Goal: Task Accomplishment & Management: Use online tool/utility

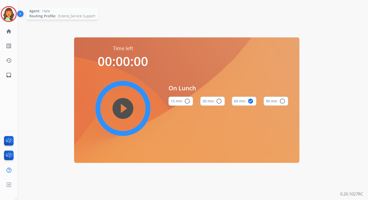
click at [11, 12] on img at bounding box center [9, 14] width 14 height 14
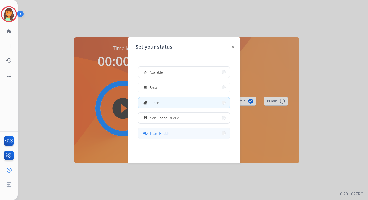
click at [162, 133] on span "Team Huddle" at bounding box center [160, 133] width 21 height 5
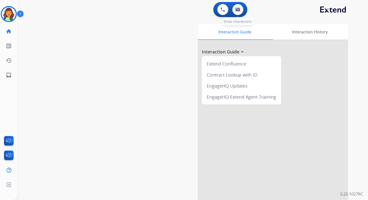
click at [233, 6] on div "0 Email Interactions" at bounding box center [237, 9] width 15 height 11
click at [242, 9] on button at bounding box center [237, 9] width 11 height 11
select select "**********"
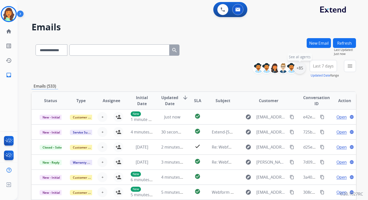
click at [296, 67] on div "+85" at bounding box center [300, 68] width 12 height 12
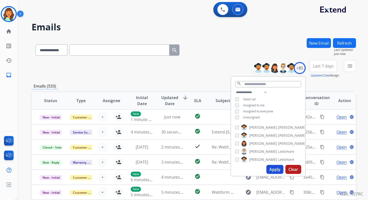
click at [295, 171] on button "Clear" at bounding box center [294, 169] width 16 height 9
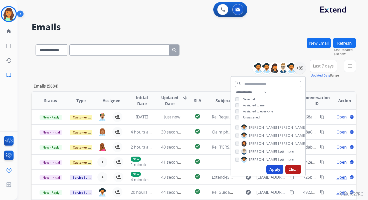
click at [181, 77] on div "**********" at bounding box center [194, 69] width 325 height 18
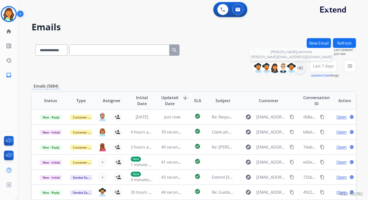
click at [300, 69] on div "+85" at bounding box center [300, 68] width 12 height 12
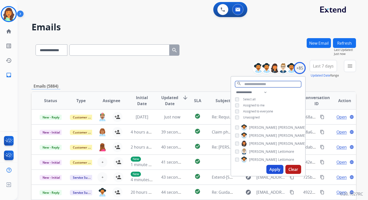
click at [249, 83] on input "text" at bounding box center [268, 84] width 66 height 6
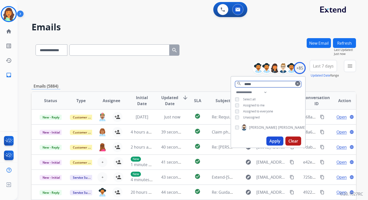
type input "*****"
click at [279, 141] on button "Apply" at bounding box center [275, 140] width 17 height 9
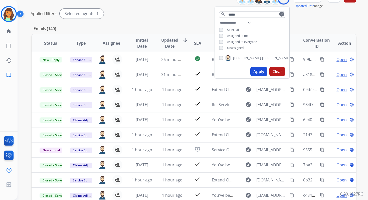
scroll to position [77, 0]
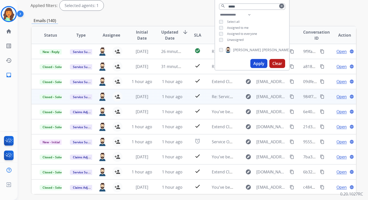
click at [290, 96] on mat-icon "content_copy" at bounding box center [292, 96] width 5 height 5
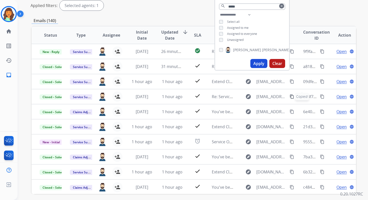
scroll to position [0, 0]
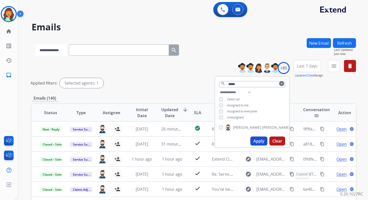
click at [53, 50] on select "**********" at bounding box center [51, 49] width 31 height 11
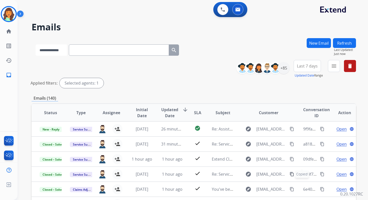
select select "**********"
click at [36, 44] on select "**********" at bounding box center [51, 49] width 31 height 11
click at [88, 54] on input "text" at bounding box center [119, 49] width 100 height 11
paste input "**********"
type input "**********"
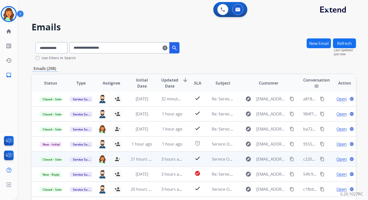
scroll to position [68, 0]
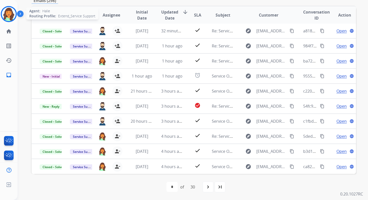
click at [12, 14] on img at bounding box center [9, 14] width 14 height 14
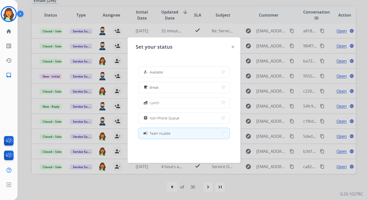
click at [170, 130] on button "campaign Team Huddle" at bounding box center [184, 133] width 91 height 11
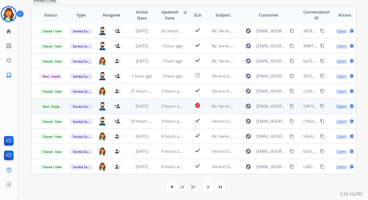
scroll to position [0, 0]
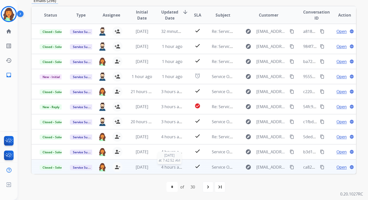
click at [175, 165] on span "4 hours ago" at bounding box center [172, 167] width 23 height 6
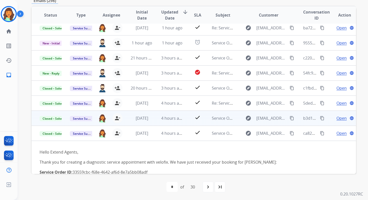
scroll to position [8, 0]
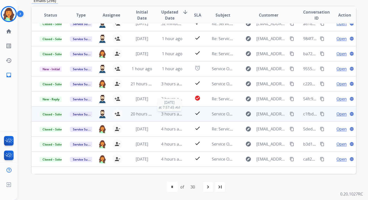
click at [166, 113] on span "3 hours ago" at bounding box center [172, 114] width 23 height 6
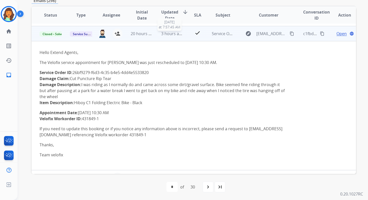
scroll to position [90, 0]
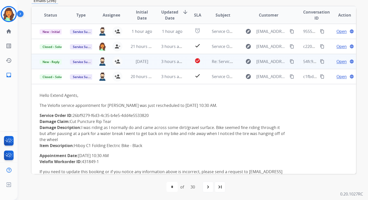
click at [163, 63] on span "3 hours ago" at bounding box center [172, 62] width 23 height 6
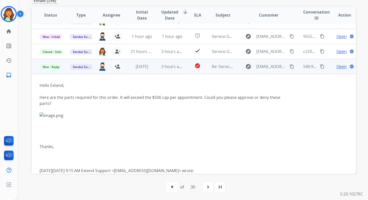
scroll to position [19, 0]
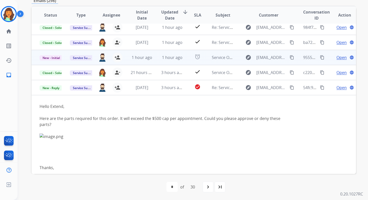
click at [160, 54] on td "1 hour ago" at bounding box center [168, 57] width 30 height 15
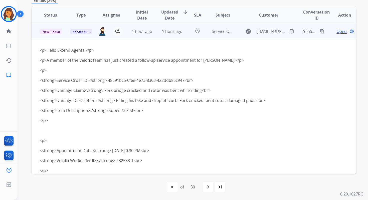
scroll to position [0, 0]
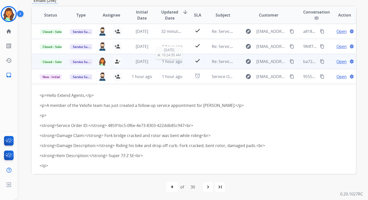
click at [162, 64] on span "1 hour ago" at bounding box center [172, 62] width 21 height 6
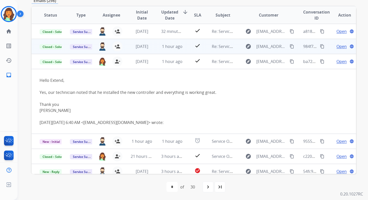
click at [159, 46] on td "1 hour ago" at bounding box center [168, 46] width 30 height 15
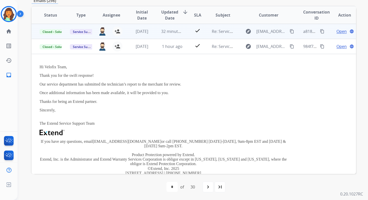
click at [157, 31] on td "32 minutes ago" at bounding box center [168, 31] width 30 height 15
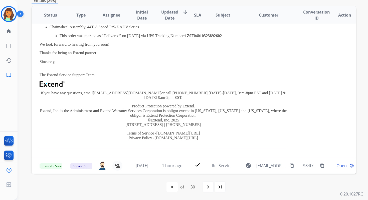
scroll to position [162, 0]
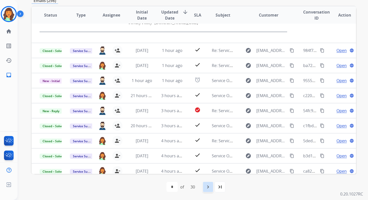
click at [209, 187] on mat-icon "navigate_next" at bounding box center [208, 187] width 6 height 6
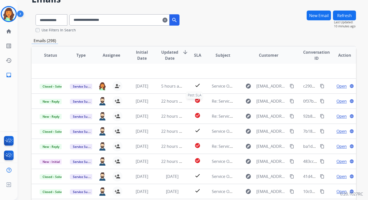
scroll to position [68, 0]
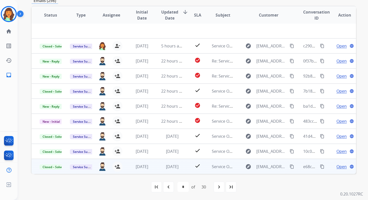
click at [175, 162] on td "[DATE]" at bounding box center [168, 166] width 30 height 15
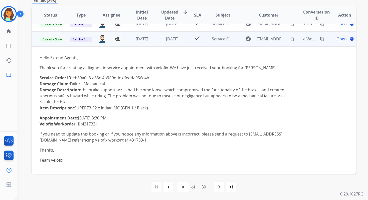
scroll to position [129, 0]
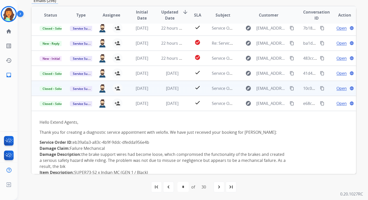
click at [168, 87] on span "[DATE]" at bounding box center [172, 88] width 13 height 6
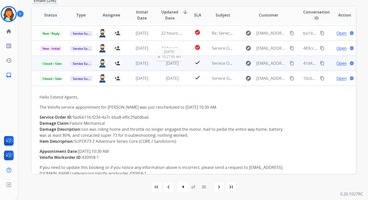
click at [166, 62] on span "[DATE]" at bounding box center [172, 63] width 13 height 6
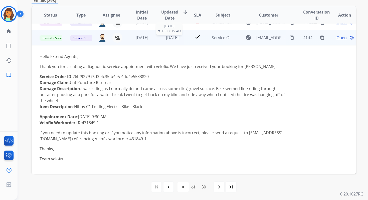
scroll to position [105, 0]
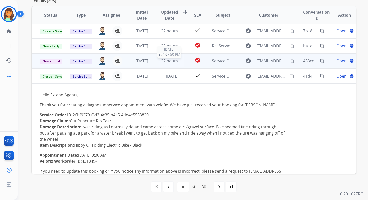
click at [163, 59] on span "22 hours ago" at bounding box center [173, 61] width 25 height 6
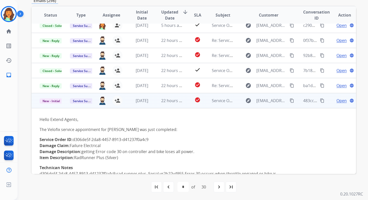
scroll to position [20, 0]
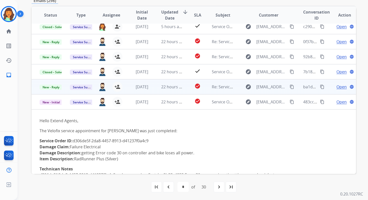
click at [156, 86] on td "22 hours ago" at bounding box center [168, 86] width 30 height 15
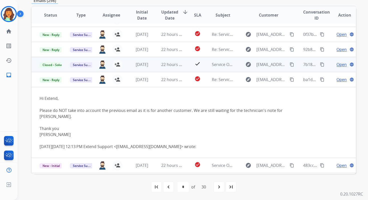
click at [154, 65] on td "22 hours ago" at bounding box center [168, 64] width 30 height 15
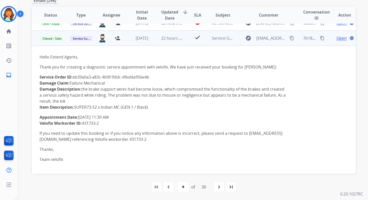
scroll to position [60, 0]
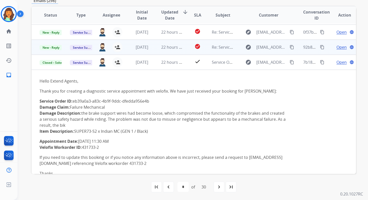
click at [153, 51] on td "22 hours ago" at bounding box center [168, 47] width 30 height 15
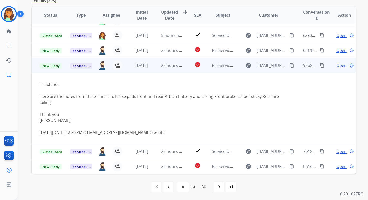
scroll to position [0, 0]
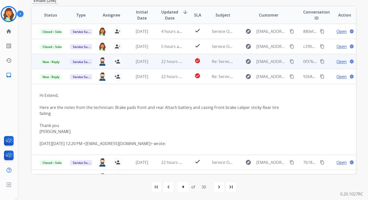
click at [156, 62] on td "22 hours ago" at bounding box center [168, 61] width 30 height 15
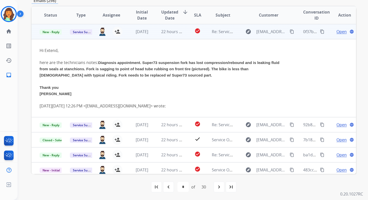
scroll to position [30, 0]
click at [320, 29] on mat-icon "content_copy" at bounding box center [322, 31] width 5 height 5
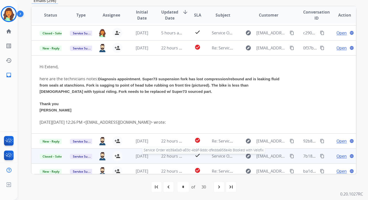
scroll to position [0, 0]
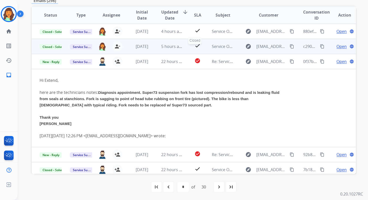
click at [201, 46] on div "check" at bounding box center [198, 47] width 12 height 8
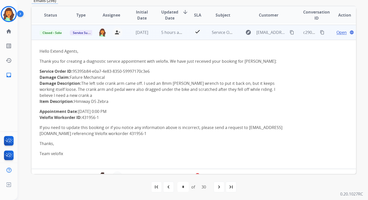
scroll to position [15, 0]
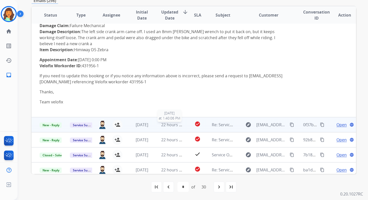
click at [174, 122] on span "22 hours ago" at bounding box center [173, 125] width 25 height 6
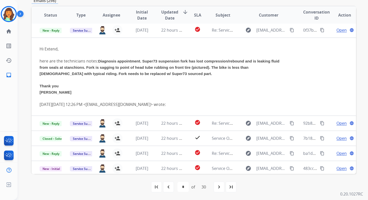
scroll to position [30, 0]
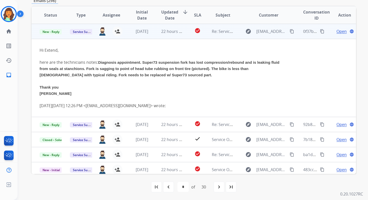
click at [338, 31] on span "Open" at bounding box center [342, 31] width 10 height 6
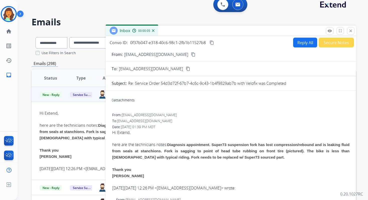
scroll to position [0, 0]
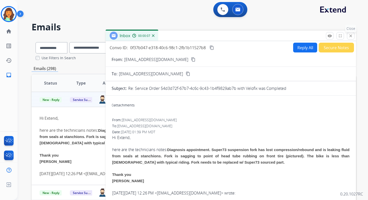
click at [350, 37] on mat-icon "close" at bounding box center [351, 36] width 5 height 5
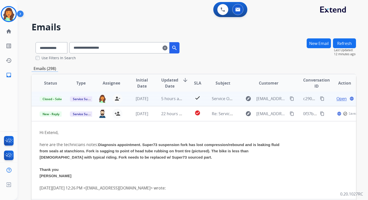
click at [180, 101] on td "5 hours ago" at bounding box center [168, 98] width 30 height 15
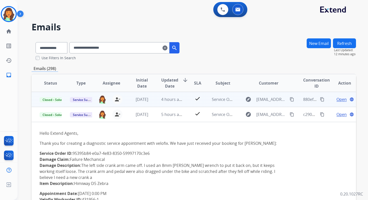
click at [174, 102] on div "4 hours ago" at bounding box center [172, 99] width 22 height 6
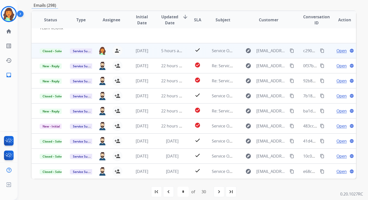
scroll to position [68, 0]
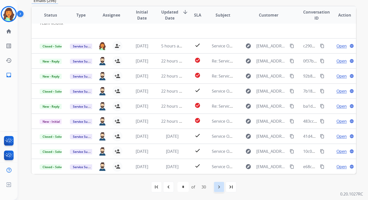
click at [220, 186] on mat-icon "navigate_next" at bounding box center [219, 187] width 6 height 6
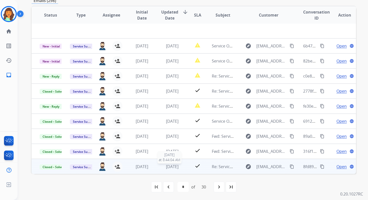
click at [178, 168] on span "[DATE]" at bounding box center [172, 167] width 13 height 6
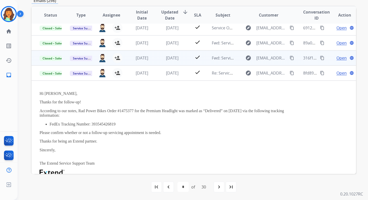
click at [169, 61] on td "[DATE]" at bounding box center [168, 57] width 30 height 15
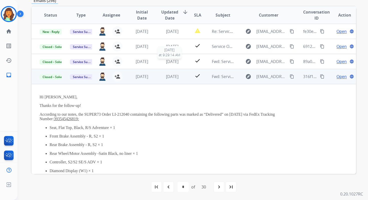
click at [169, 61] on span "[DATE]" at bounding box center [172, 62] width 13 height 6
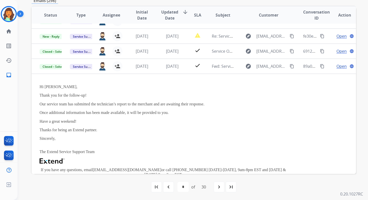
scroll to position [70, 0]
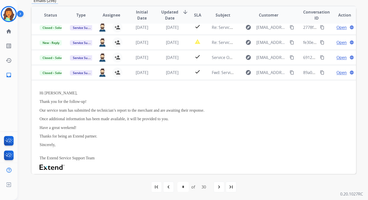
click at [169, 61] on td "[DATE]" at bounding box center [168, 57] width 30 height 15
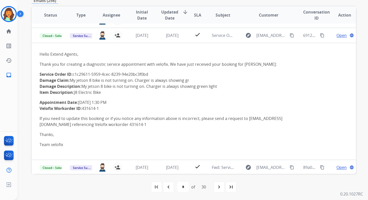
scroll to position [90, 0]
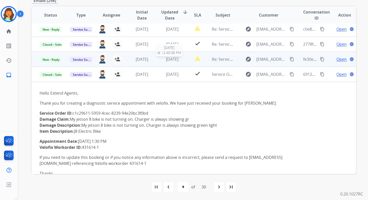
click at [169, 59] on span "[DATE]" at bounding box center [172, 59] width 13 height 6
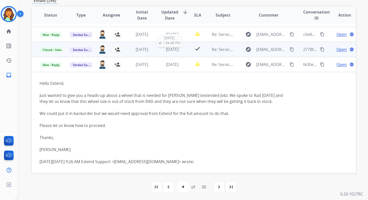
click at [167, 50] on span "[DATE]" at bounding box center [172, 50] width 13 height 6
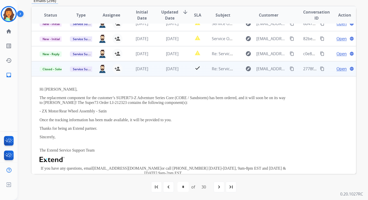
scroll to position [16, 0]
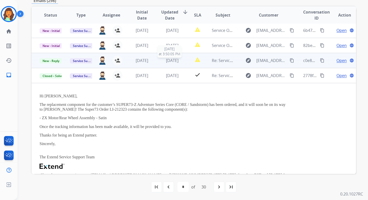
click at [169, 58] on span "[DATE]" at bounding box center [172, 61] width 13 height 6
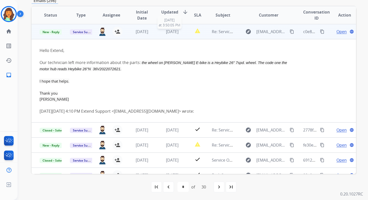
scroll to position [45, 0]
click at [337, 31] on span "Open" at bounding box center [342, 31] width 10 height 6
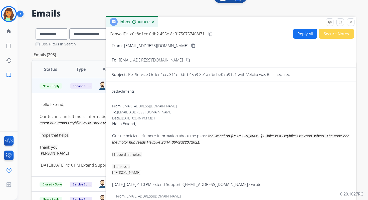
scroll to position [0, 0]
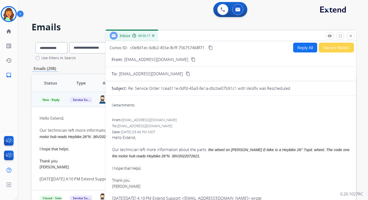
click at [211, 47] on mat-icon "content_copy" at bounding box center [210, 47] width 5 height 5
click at [351, 38] on mat-icon "close" at bounding box center [351, 36] width 5 height 5
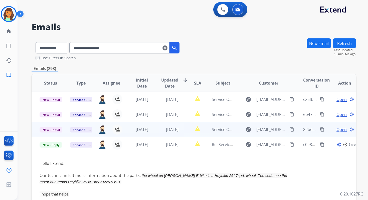
click at [176, 128] on span "[DATE]" at bounding box center [172, 129] width 13 height 6
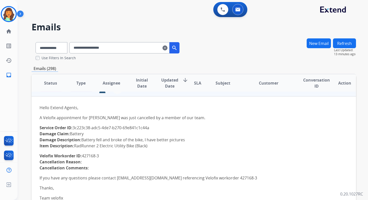
scroll to position [18, 0]
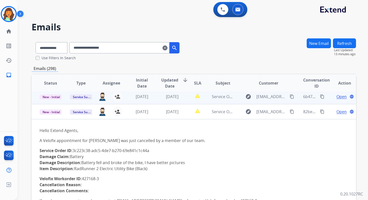
click at [171, 100] on td "[DATE]" at bounding box center [168, 96] width 30 height 15
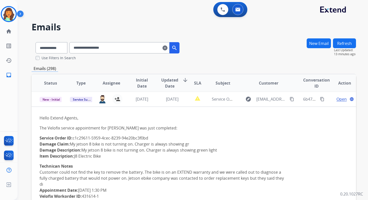
scroll to position [0, 0]
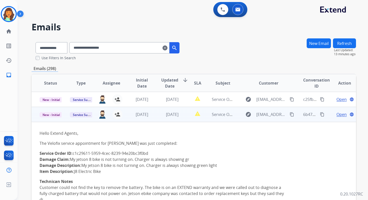
click at [320, 113] on mat-icon "content_copy" at bounding box center [322, 114] width 5 height 5
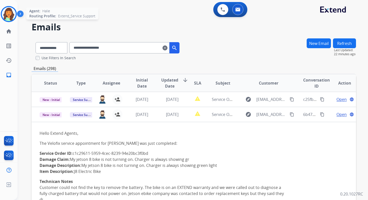
click at [10, 16] on img at bounding box center [9, 14] width 14 height 14
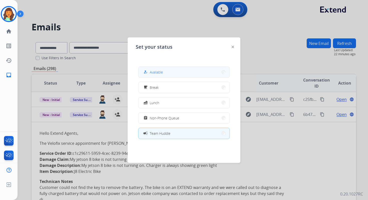
click at [153, 69] on span "Available" at bounding box center [156, 71] width 13 height 5
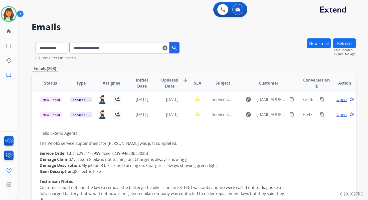
click at [168, 46] on mat-icon "clear" at bounding box center [165, 48] width 5 height 6
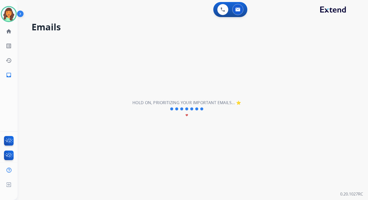
select select "**********"
select select "*"
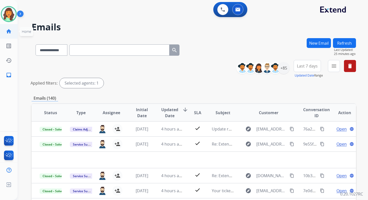
click at [10, 35] on link "home Home" at bounding box center [9, 31] width 14 height 14
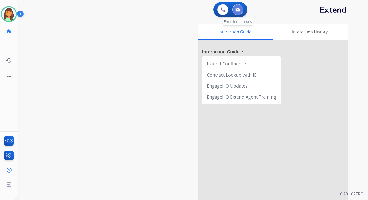
click at [238, 10] on img at bounding box center [237, 10] width 5 height 4
select select "**********"
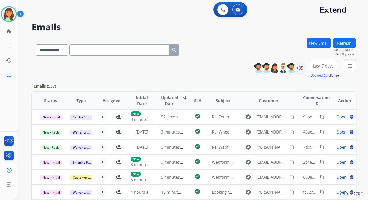
click at [349, 66] on mat-icon "menu" at bounding box center [350, 66] width 6 height 6
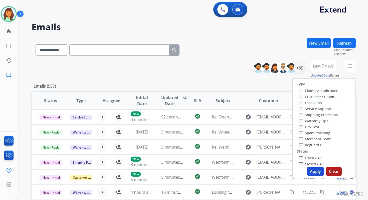
click at [216, 63] on div "**********" at bounding box center [194, 69] width 325 height 18
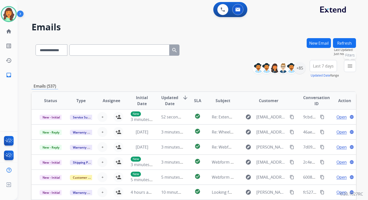
click at [350, 64] on mat-icon "menu" at bounding box center [350, 66] width 6 height 6
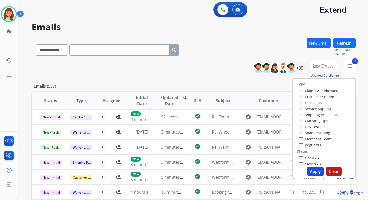
click at [310, 170] on button "Apply" at bounding box center [315, 171] width 17 height 9
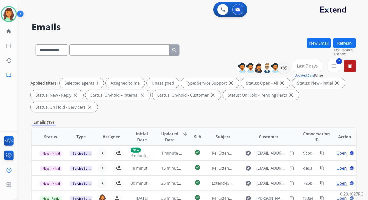
click at [211, 104] on div "Applied filters: Selected agents: 1 Assigned to me Unassigned Type: Service Sup…" at bounding box center [193, 95] width 325 height 34
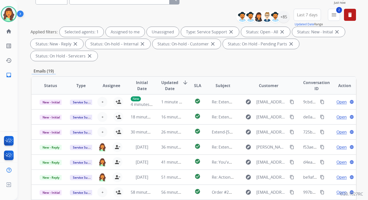
scroll to position [121, 0]
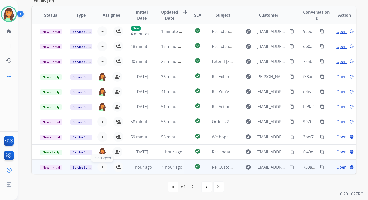
click at [104, 166] on button "+ Select agent" at bounding box center [102, 167] width 10 height 10
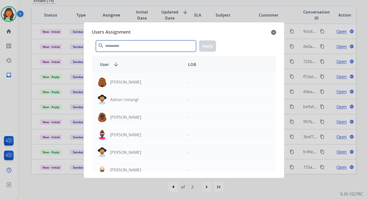
click at [134, 48] on input "text" at bounding box center [146, 45] width 100 height 11
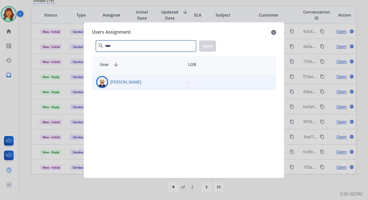
type input "****"
click at [160, 81] on div "[PERSON_NAME]" at bounding box center [138, 82] width 92 height 12
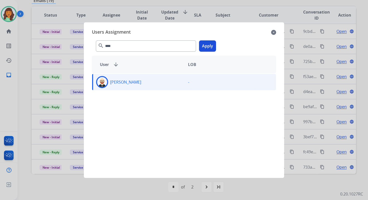
click at [206, 48] on button "Apply" at bounding box center [207, 45] width 17 height 11
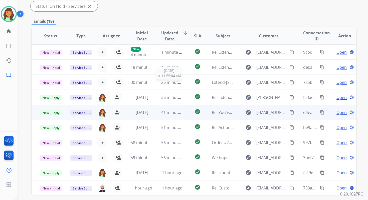
scroll to position [96, 0]
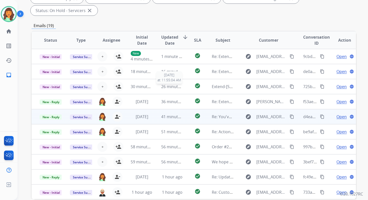
click at [171, 85] on span "26 minutes ago" at bounding box center [175, 87] width 29 height 6
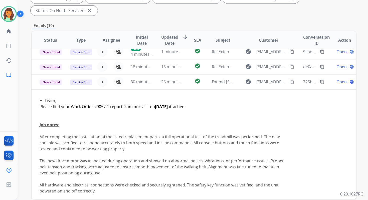
scroll to position [0, 0]
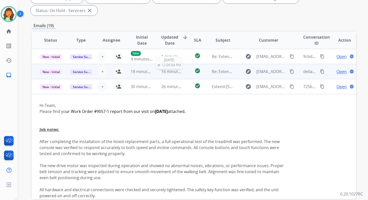
click at [171, 73] on span "16 minutes ago" at bounding box center [175, 72] width 29 height 6
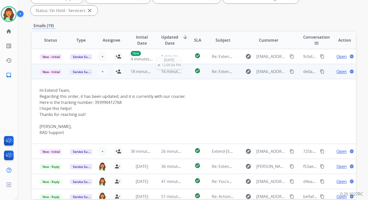
scroll to position [15, 0]
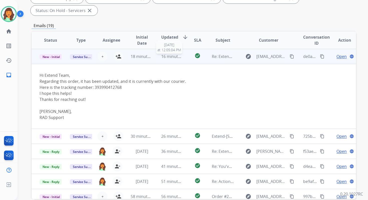
click at [175, 55] on span "16 minutes ago" at bounding box center [175, 57] width 29 height 6
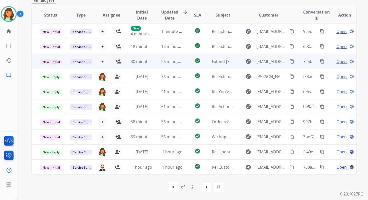
scroll to position [1, 0]
click at [168, 59] on span "26 minutes ago" at bounding box center [175, 61] width 29 height 6
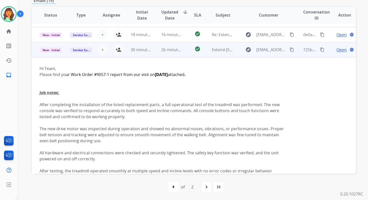
scroll to position [0, 0]
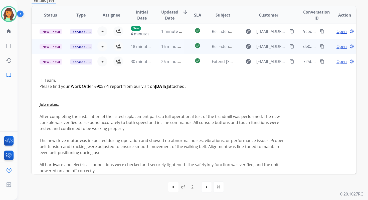
click at [165, 50] on td "16 minutes ago" at bounding box center [168, 46] width 30 height 15
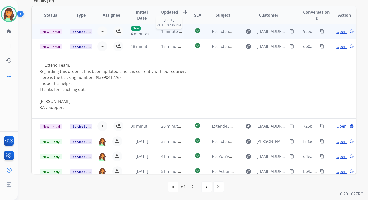
click at [161, 31] on span "1 minute ago" at bounding box center [173, 32] width 25 height 6
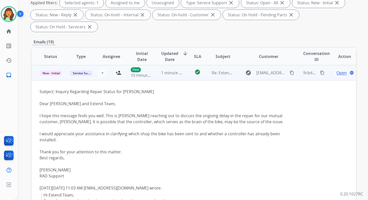
scroll to position [61, 0]
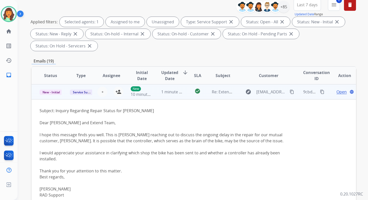
click at [172, 89] on span "1 minute ago" at bounding box center [173, 92] width 25 height 6
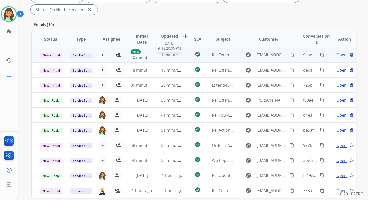
scroll to position [121, 0]
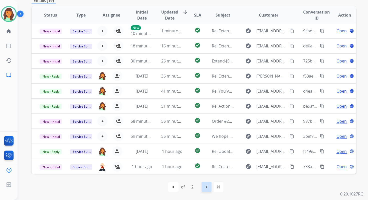
click at [208, 186] on mat-icon "navigate_next" at bounding box center [207, 187] width 6 height 6
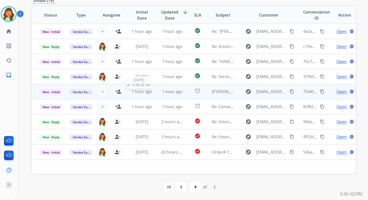
click at [147, 90] on span "1 hour ago" at bounding box center [142, 92] width 21 height 6
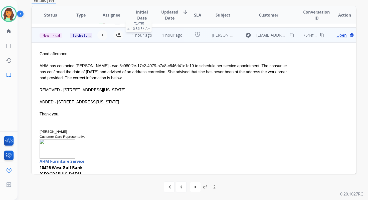
scroll to position [60, 0]
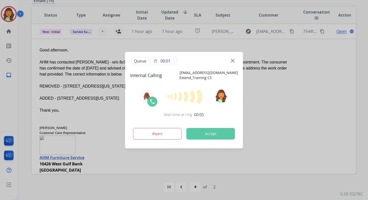
click at [222, 136] on button "Accept" at bounding box center [211, 134] width 49 height 12
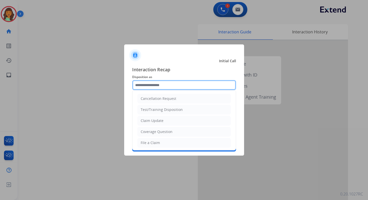
click at [151, 87] on input "text" at bounding box center [184, 85] width 104 height 10
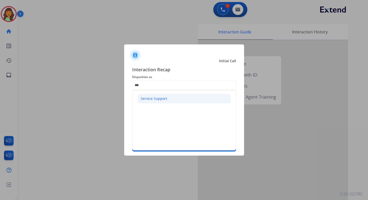
click at [155, 100] on div "Service Support" at bounding box center [154, 98] width 27 height 5
type input "**********"
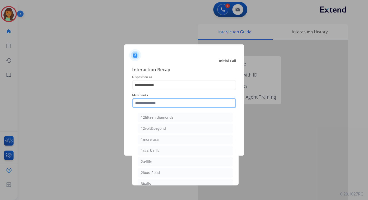
click at [155, 105] on input "text" at bounding box center [184, 103] width 104 height 10
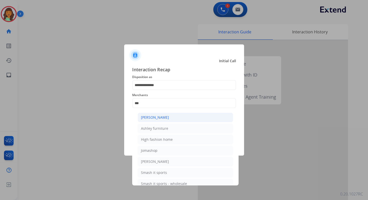
click at [160, 120] on li "[PERSON_NAME]" at bounding box center [185, 117] width 95 height 10
type input "**********"
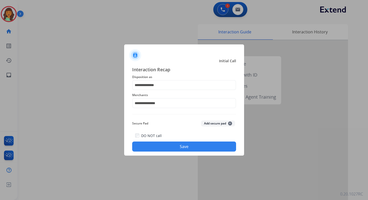
click at [170, 147] on button "Save" at bounding box center [184, 146] width 104 height 10
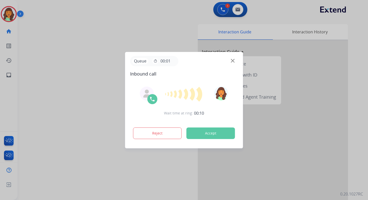
click at [203, 131] on button "Accept" at bounding box center [211, 133] width 49 height 12
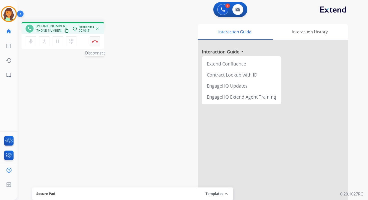
click at [94, 40] on button "Disconnect" at bounding box center [95, 41] width 11 height 11
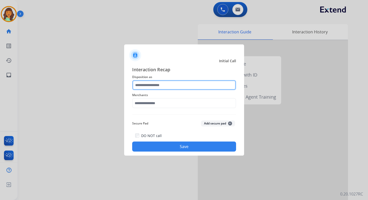
click at [161, 86] on input "text" at bounding box center [184, 85] width 104 height 10
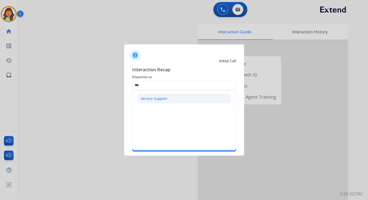
click at [159, 100] on div "Service Support" at bounding box center [154, 98] width 27 height 5
type input "**********"
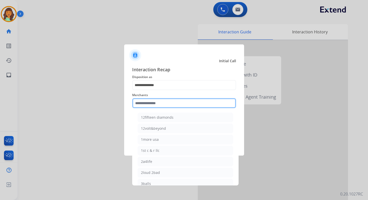
click at [159, 101] on input "text" at bounding box center [184, 103] width 104 height 10
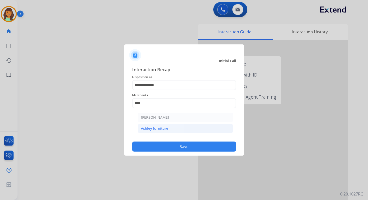
click at [163, 128] on div "Ashley furniture" at bounding box center [154, 128] width 27 height 5
type input "**********"
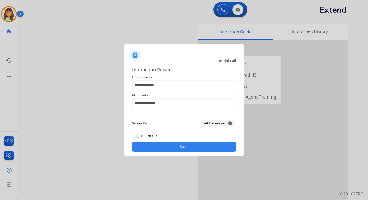
click at [177, 150] on button "Save" at bounding box center [184, 146] width 104 height 10
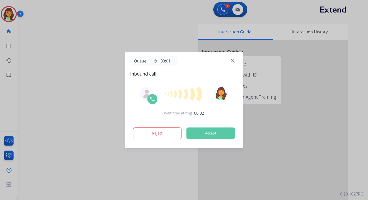
click at [211, 135] on button "Accept" at bounding box center [211, 133] width 49 height 12
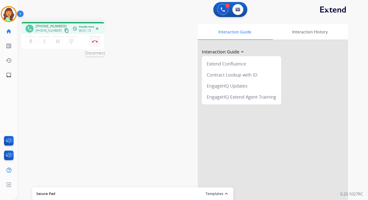
click at [96, 42] on img at bounding box center [95, 41] width 6 height 3
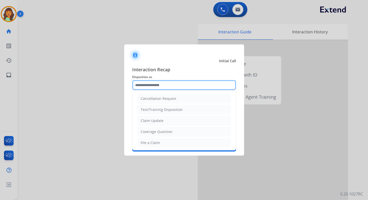
click at [159, 88] on input "text" at bounding box center [184, 85] width 104 height 10
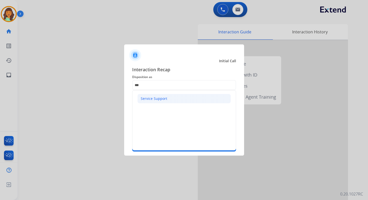
click at [155, 97] on div "Service Support" at bounding box center [154, 98] width 27 height 5
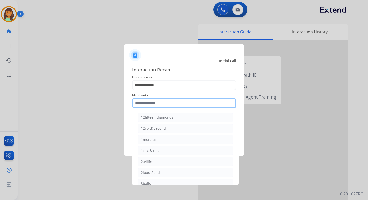
click at [155, 98] on input "text" at bounding box center [184, 103] width 104 height 10
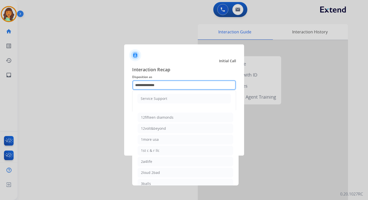
click at [151, 83] on input "**********" at bounding box center [184, 85] width 104 height 10
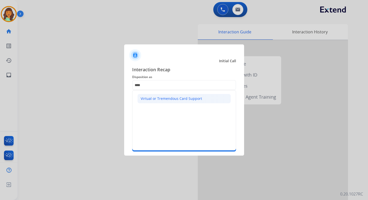
click at [158, 98] on div "Virtual or Tremendous Card Support" at bounding box center [171, 98] width 61 height 5
type input "**********"
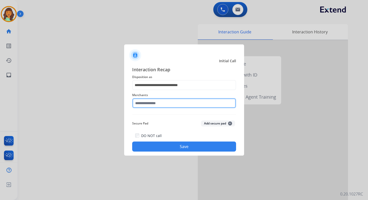
click at [154, 102] on input "text" at bounding box center [184, 103] width 104 height 10
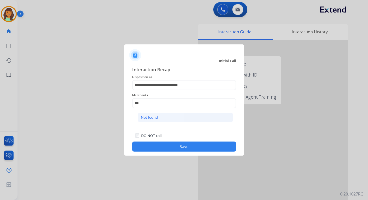
click at [162, 121] on li "Not found" at bounding box center [185, 117] width 95 height 10
type input "*********"
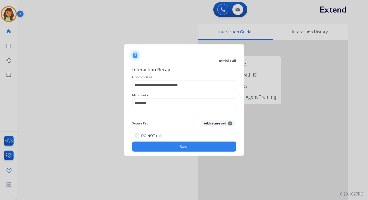
click at [184, 146] on button "Save" at bounding box center [184, 146] width 104 height 10
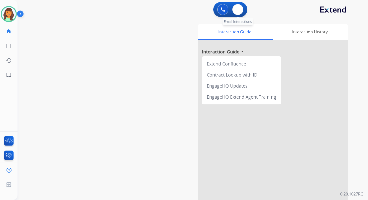
click at [230, 11] on div "0 Email Interactions" at bounding box center [237, 9] width 15 height 11
click at [236, 10] on img at bounding box center [237, 10] width 5 height 4
select select "**********"
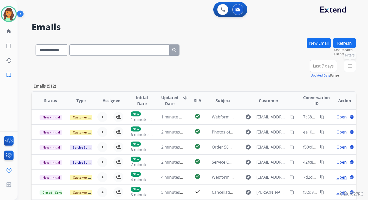
click at [350, 66] on mat-icon "menu" at bounding box center [350, 66] width 6 height 6
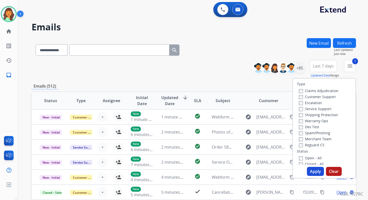
click at [299, 161] on div "Closed - All" at bounding box center [325, 164] width 53 height 6
click at [313, 170] on button "Apply" at bounding box center [315, 171] width 17 height 9
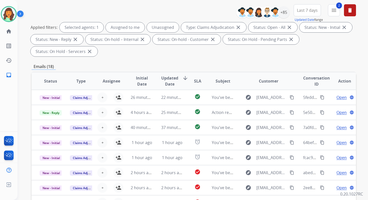
scroll to position [121, 0]
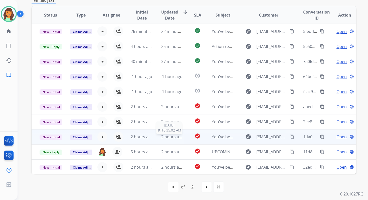
click at [166, 137] on span "2 hours ago" at bounding box center [172, 137] width 23 height 6
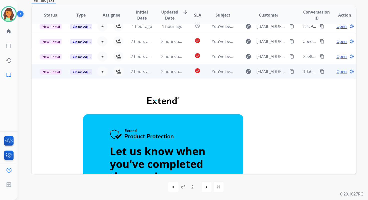
scroll to position [0, 0]
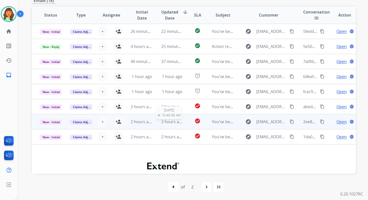
click at [165, 119] on span "2 hours ago" at bounding box center [172, 122] width 23 height 6
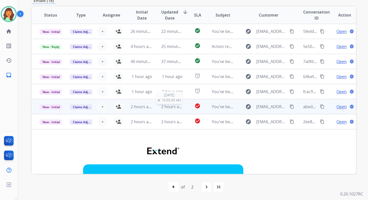
click at [165, 107] on span "2 hours ago" at bounding box center [172, 107] width 23 height 6
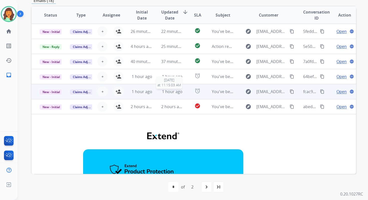
click at [164, 89] on span "1 hour ago" at bounding box center [172, 92] width 21 height 6
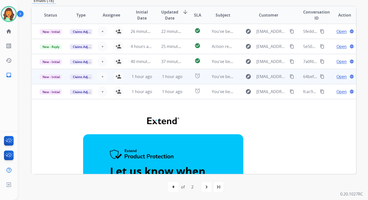
click at [164, 79] on div "1 hour ago" at bounding box center [172, 76] width 22 height 6
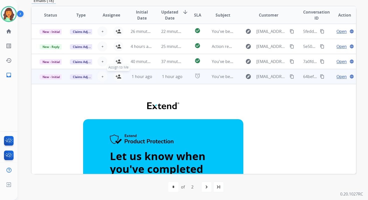
click at [118, 75] on mat-icon "person_add" at bounding box center [118, 76] width 6 height 6
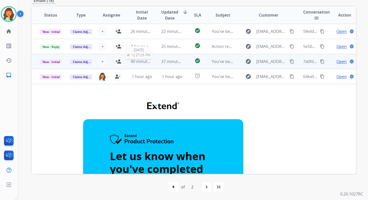
click at [147, 64] on div "40 minutes ago" at bounding box center [142, 61] width 22 height 6
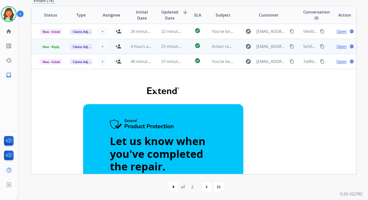
click at [162, 48] on span "25 minutes ago" at bounding box center [175, 47] width 29 height 6
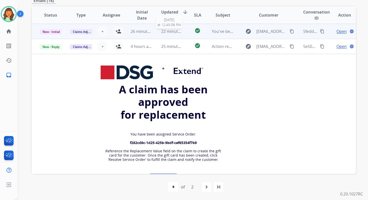
click at [169, 29] on span "22 minutes ago" at bounding box center [175, 32] width 29 height 6
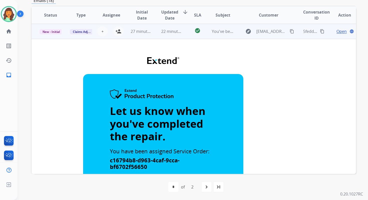
click at [167, 26] on td "22 minutes ago" at bounding box center [168, 31] width 30 height 15
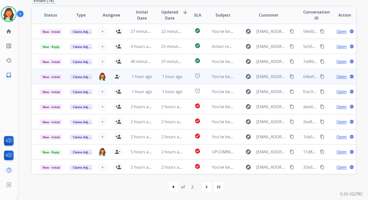
click at [163, 80] on td "1 hour ago" at bounding box center [168, 76] width 30 height 15
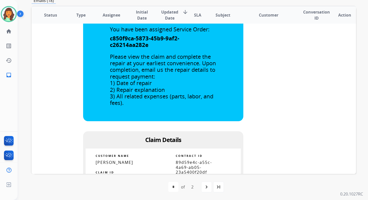
scroll to position [194, 0]
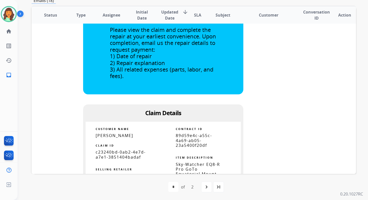
click at [184, 141] on span "89d59e4c-a55c-4a69-ab05-23a5400f20df" at bounding box center [194, 140] width 36 height 15
copy tbody
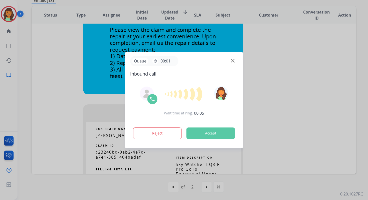
click at [211, 135] on button "Accept" at bounding box center [211, 133] width 49 height 12
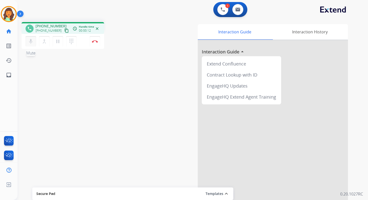
click at [30, 39] on mat-icon "mic" at bounding box center [31, 41] width 6 height 6
click at [32, 41] on mat-icon "mic_off" at bounding box center [31, 41] width 6 height 6
click at [28, 40] on mat-icon "mic" at bounding box center [31, 41] width 6 height 6
click at [30, 40] on mat-icon "mic_off" at bounding box center [31, 41] width 6 height 6
click at [94, 40] on button "Disconnect" at bounding box center [95, 41] width 11 height 11
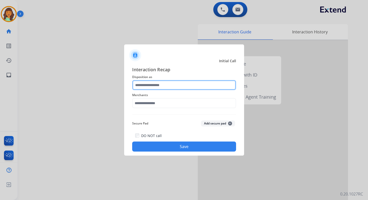
click at [172, 84] on input "text" at bounding box center [184, 85] width 104 height 10
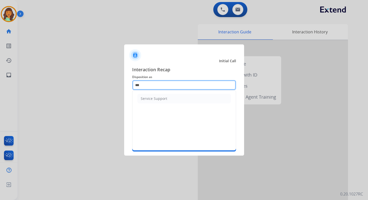
click at [157, 87] on input "***" at bounding box center [184, 85] width 104 height 10
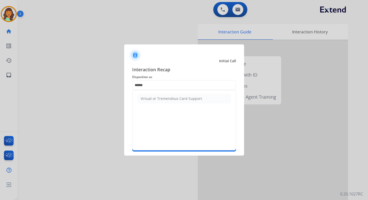
click at [158, 93] on ul "Virtual or Tremendous Card Support" at bounding box center [184, 98] width 103 height 17
click at [158, 97] on div "Virtual or Tremendous Card Support" at bounding box center [171, 98] width 61 height 5
type input "**********"
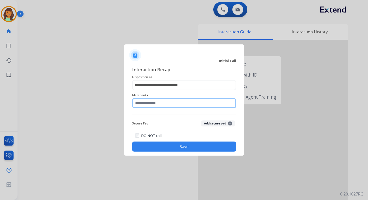
click at [154, 103] on input "text" at bounding box center [184, 103] width 104 height 10
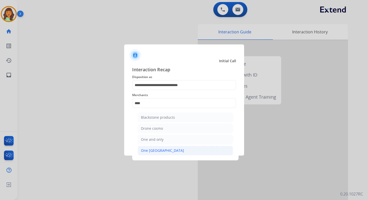
click at [157, 150] on div "One [GEOGRAPHIC_DATA]" at bounding box center [162, 150] width 43 height 5
type input "**********"
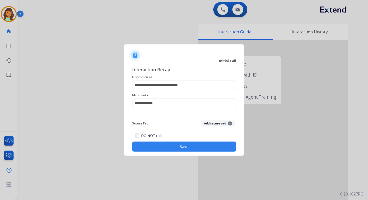
click at [177, 146] on button "Save" at bounding box center [184, 146] width 104 height 10
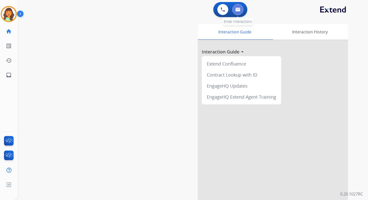
click at [237, 8] on img at bounding box center [237, 10] width 5 height 4
select select "**********"
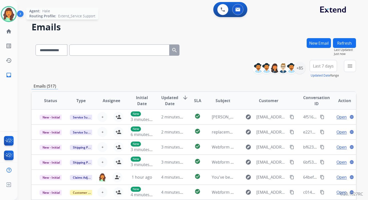
click at [10, 15] on img at bounding box center [9, 14] width 14 height 14
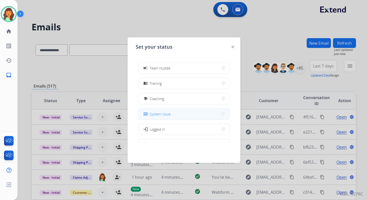
scroll to position [58, 0]
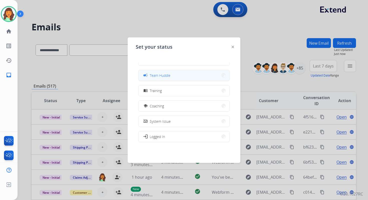
click at [158, 78] on button "campaign Team Huddle" at bounding box center [184, 75] width 91 height 11
